Goal: Information Seeking & Learning: Learn about a topic

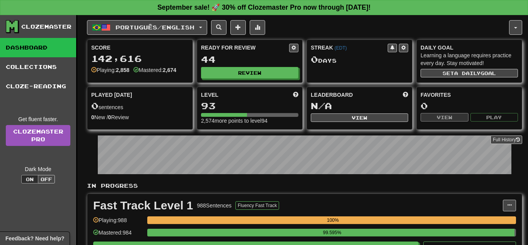
click at [299, 179] on div "Full History" at bounding box center [304, 155] width 435 height 48
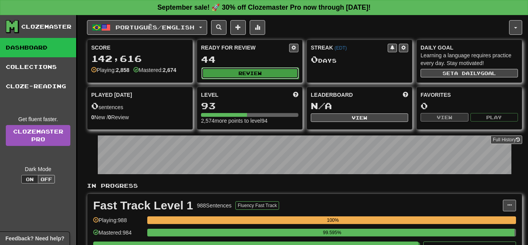
click at [272, 71] on button "Review" at bounding box center [249, 73] width 97 height 12
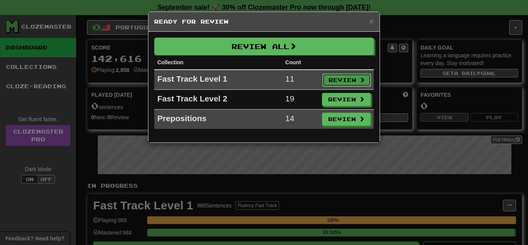
click at [331, 76] on button "Review" at bounding box center [346, 79] width 49 height 13
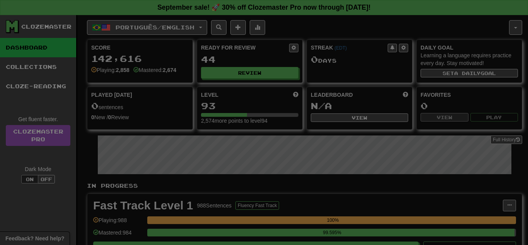
select select "**"
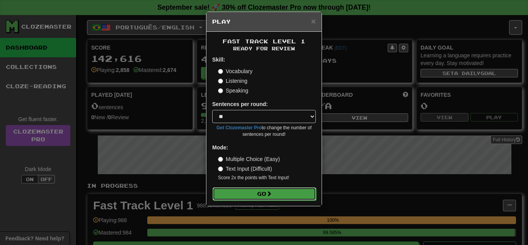
click at [281, 191] on button "Go" at bounding box center [265, 193] width 104 height 13
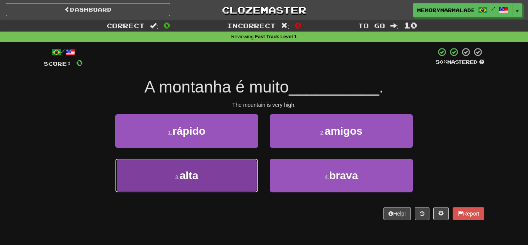
click at [221, 173] on button "3 . alta" at bounding box center [186, 175] width 143 height 34
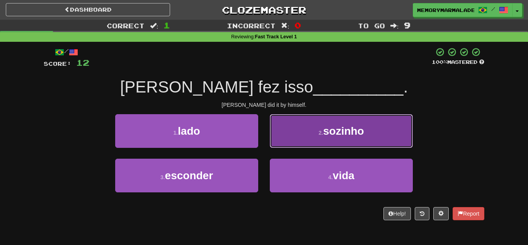
click at [273, 136] on button "2 . sozinho" at bounding box center [341, 131] width 143 height 34
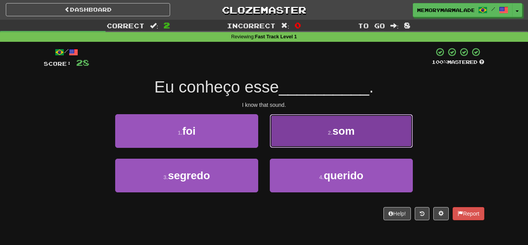
click at [299, 137] on button "2 . som" at bounding box center [341, 131] width 143 height 34
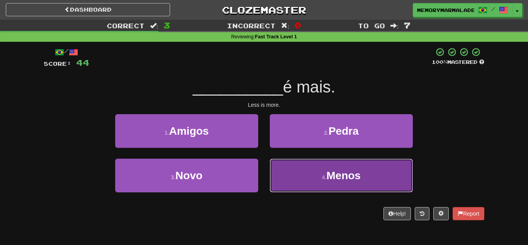
click at [313, 178] on button "4 . Menos" at bounding box center [341, 175] width 143 height 34
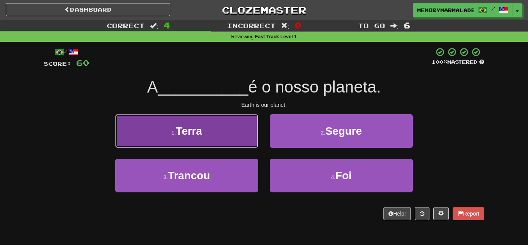
click at [248, 133] on button "1 . Terra" at bounding box center [186, 131] width 143 height 34
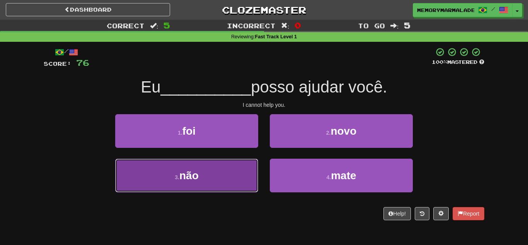
click at [223, 177] on button "3 . não" at bounding box center [186, 175] width 143 height 34
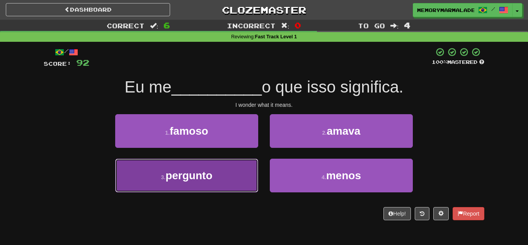
click at [217, 178] on button "3 . pergunto" at bounding box center [186, 175] width 143 height 34
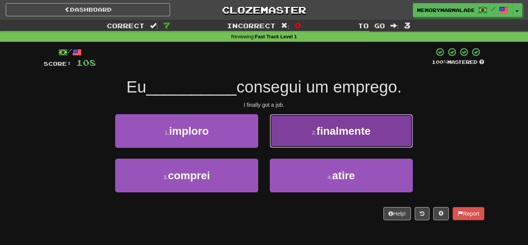
click at [307, 123] on button "2 . finalmente" at bounding box center [341, 131] width 143 height 34
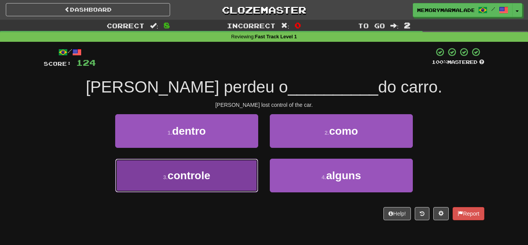
click at [197, 179] on span "controle" at bounding box center [189, 175] width 43 height 12
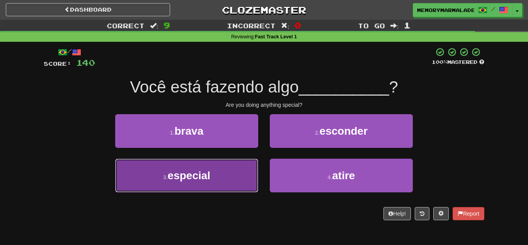
click at [238, 168] on button "3 . especial" at bounding box center [186, 175] width 143 height 34
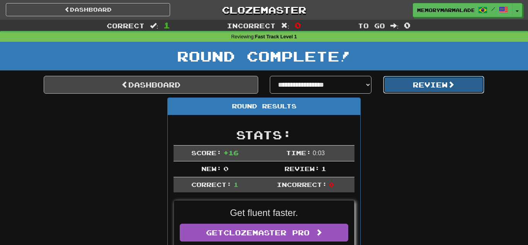
click at [432, 85] on button "Review" at bounding box center [434, 85] width 102 height 18
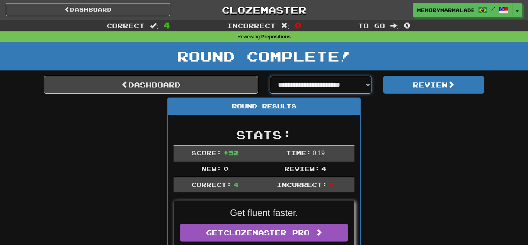
click at [362, 79] on select "**********" at bounding box center [321, 85] width 102 height 18
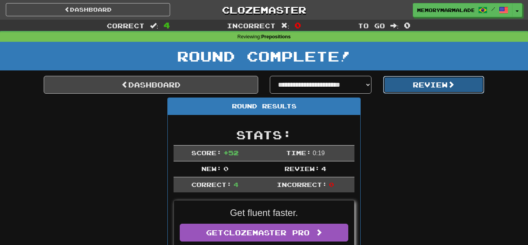
click at [393, 83] on button "Review" at bounding box center [434, 85] width 102 height 18
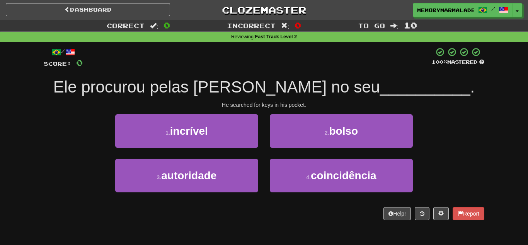
click at [461, 147] on div "1 . incrível 2 . bolso" at bounding box center [264, 136] width 464 height 44
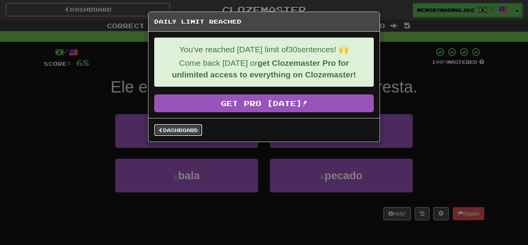
click at [156, 128] on link "Dashboard" at bounding box center [178, 130] width 48 height 12
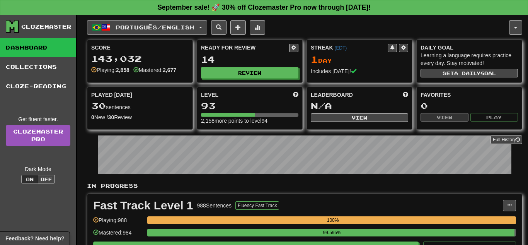
click at [207, 24] on button "Português / English" at bounding box center [147, 27] width 120 height 15
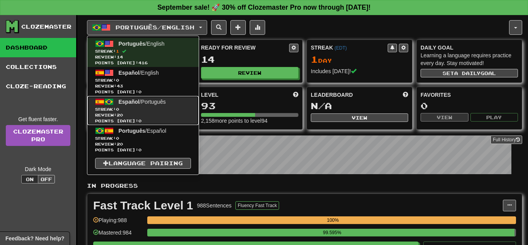
click at [167, 112] on span "Review: 20" at bounding box center [143, 115] width 96 height 6
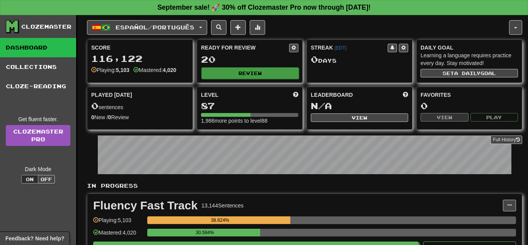
scroll to position [15, 0]
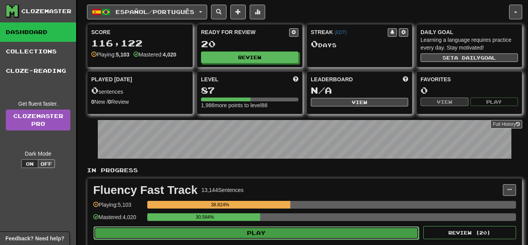
click at [199, 232] on button "Play" at bounding box center [256, 232] width 325 height 13
select select "**"
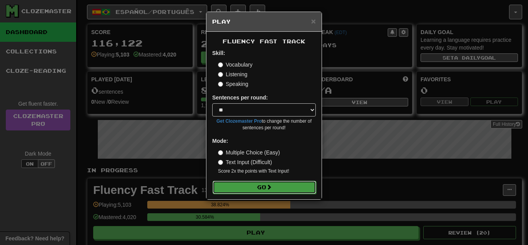
click at [267, 185] on button "Go" at bounding box center [265, 186] width 104 height 13
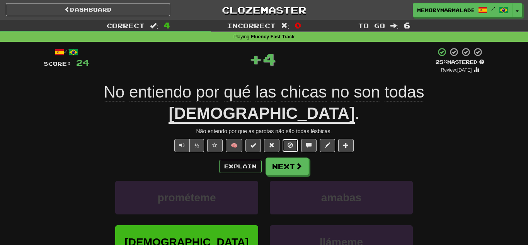
click at [291, 139] on button at bounding box center [289, 145] width 15 height 13
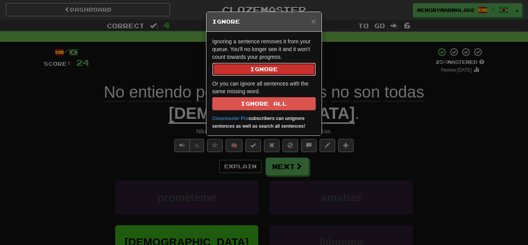
click at [258, 73] on button "Ignore" at bounding box center [264, 69] width 104 height 13
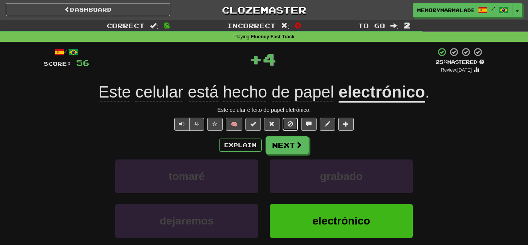
click at [293, 127] on button at bounding box center [289, 123] width 15 height 13
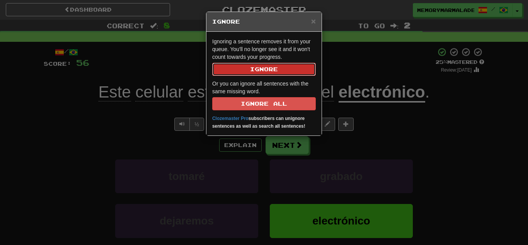
click at [260, 71] on button "Ignore" at bounding box center [264, 69] width 104 height 13
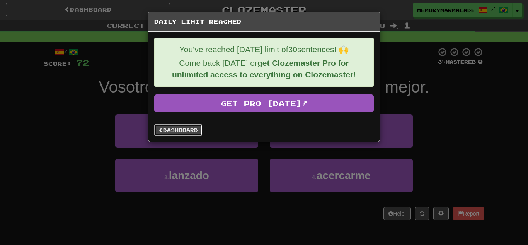
click at [198, 130] on link "Dashboard" at bounding box center [178, 130] width 48 height 12
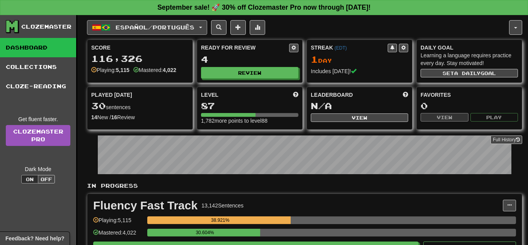
click at [207, 25] on button "Español / Português" at bounding box center [147, 27] width 120 height 15
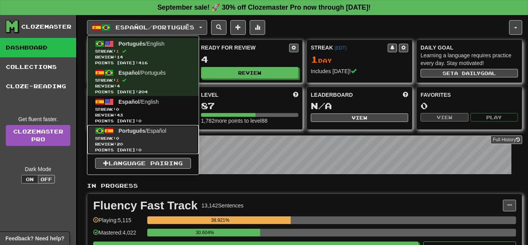
click at [136, 140] on span "Streak: 0" at bounding box center [143, 138] width 96 height 6
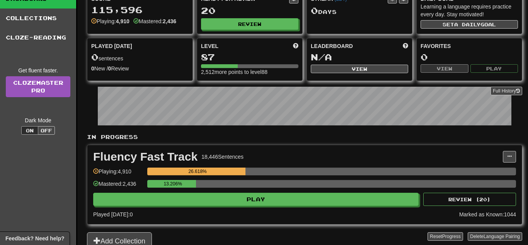
scroll to position [77, 0]
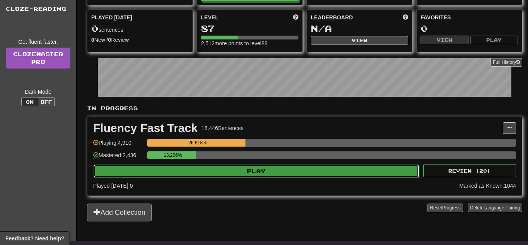
click at [174, 168] on button "Play" at bounding box center [256, 170] width 325 height 13
select select "**"
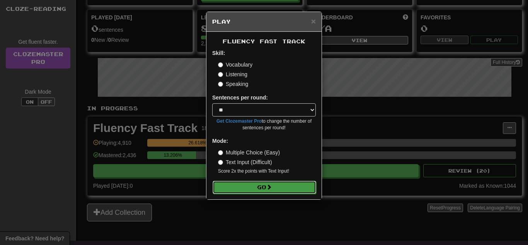
click at [241, 191] on button "Go" at bounding box center [265, 186] width 104 height 13
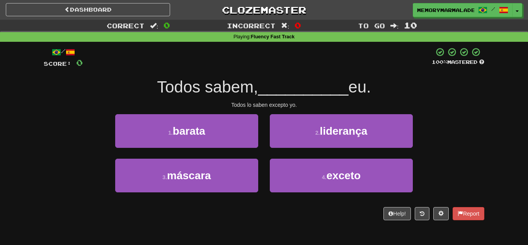
click at [444, 140] on div "1 . barata 2 . liderança" at bounding box center [264, 136] width 464 height 44
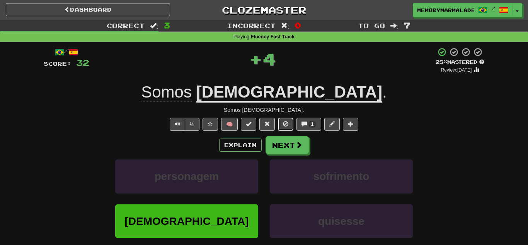
click at [291, 122] on button at bounding box center [285, 123] width 15 height 13
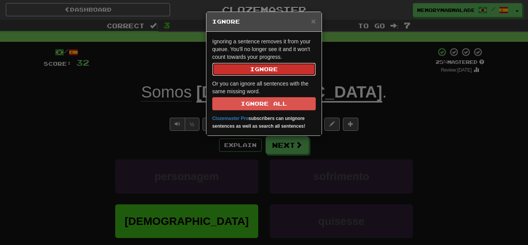
click at [261, 65] on button "Ignore" at bounding box center [264, 69] width 104 height 13
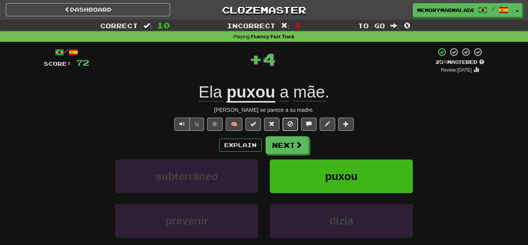
click at [291, 125] on span at bounding box center [290, 123] width 5 height 5
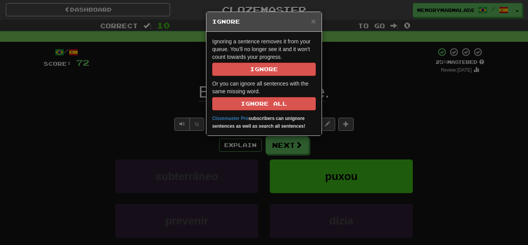
click at [260, 60] on p "Ignoring a sentence removes it from your queue. You'll no longer see it and it …" at bounding box center [264, 56] width 104 height 38
click at [259, 63] on button "Ignore" at bounding box center [264, 69] width 104 height 13
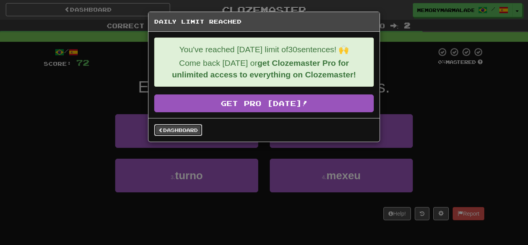
click at [162, 131] on span at bounding box center [160, 130] width 5 height 5
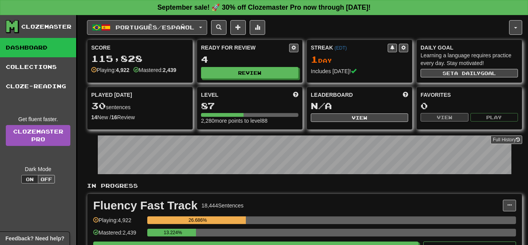
click at [207, 29] on button "Português / Español" at bounding box center [147, 27] width 120 height 15
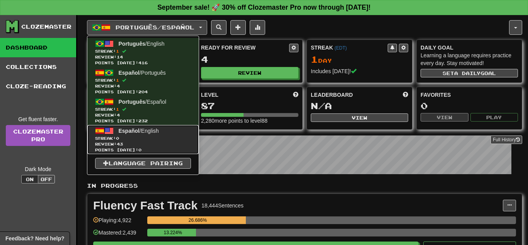
click at [167, 128] on link "Español / English Streak: 0 Review: 43 Points [DATE]: 0" at bounding box center [142, 139] width 111 height 29
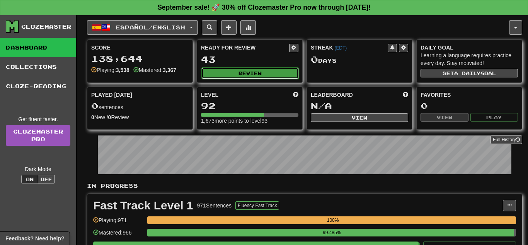
click at [253, 71] on button "Review" at bounding box center [249, 73] width 97 height 12
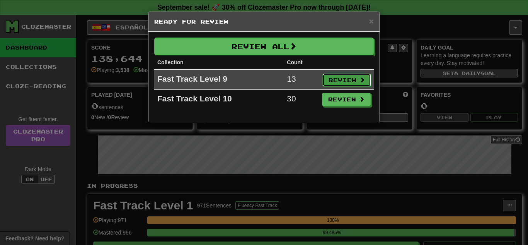
click at [338, 83] on button "Review" at bounding box center [346, 79] width 49 height 13
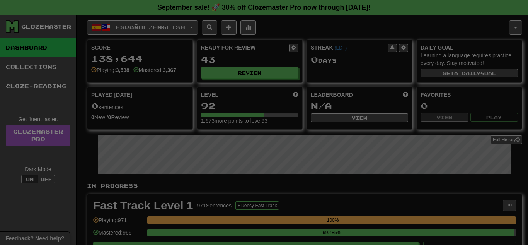
select select "**"
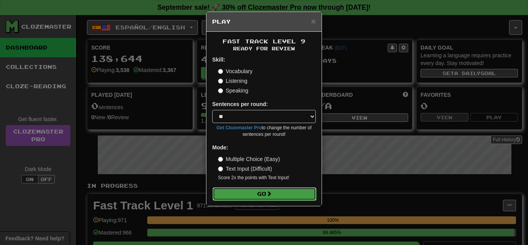
click at [261, 191] on button "Go" at bounding box center [265, 193] width 104 height 13
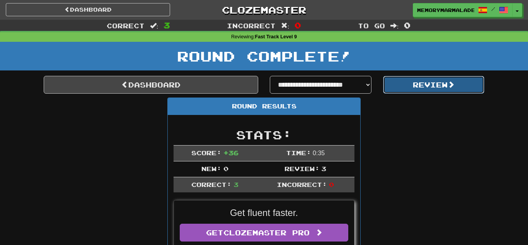
click at [394, 78] on button "Review" at bounding box center [434, 85] width 102 height 18
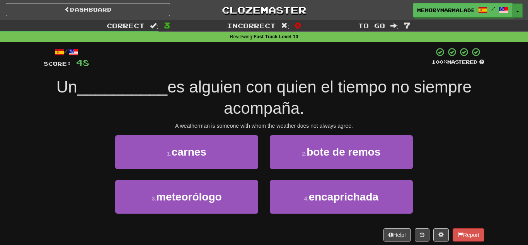
click at [518, 11] on span "button" at bounding box center [517, 12] width 3 height 2
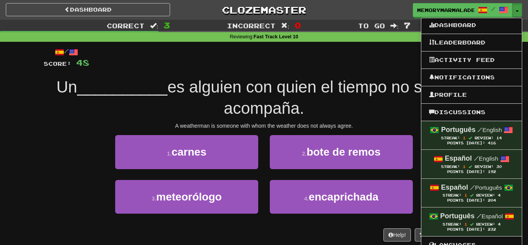
click at [396, 63] on div at bounding box center [260, 57] width 342 height 21
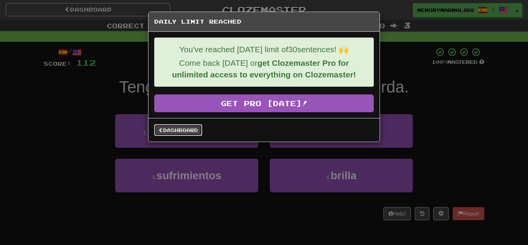
click at [187, 133] on link "Dashboard" at bounding box center [178, 130] width 48 height 12
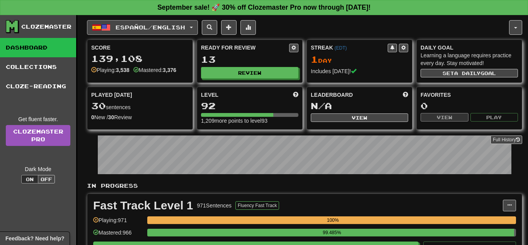
click at [197, 20] on button "Español / English" at bounding box center [142, 27] width 111 height 15
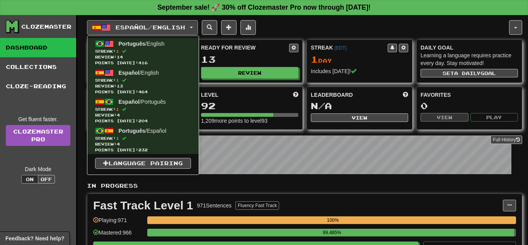
click at [306, 24] on div "Español / English Português / English Streak: 1 Review: 14 Points [DATE]: 416 E…" at bounding box center [298, 27] width 422 height 15
